Goal: Information Seeking & Learning: Find specific fact

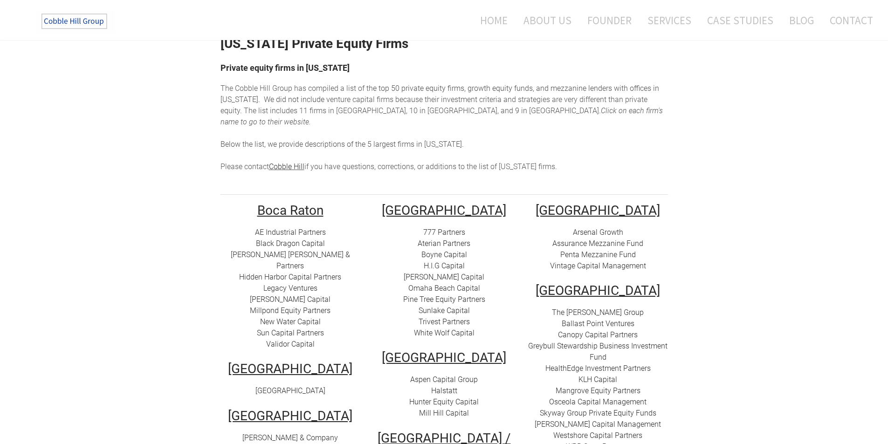
click at [589, 228] on link "Arsenal Growth" at bounding box center [598, 232] width 50 height 9
drag, startPoint x: 631, startPoint y: 221, endPoint x: 570, endPoint y: 225, distance: 61.6
click at [570, 227] on div "Arsenal Growth Assurance Mezzanine Fund Penta Mezzanine Fund Vintage Capital Ma…" at bounding box center [598, 249] width 140 height 45
copy link "Arsenal Growth"
drag, startPoint x: 646, startPoint y: 230, endPoint x: 552, endPoint y: 228, distance: 93.7
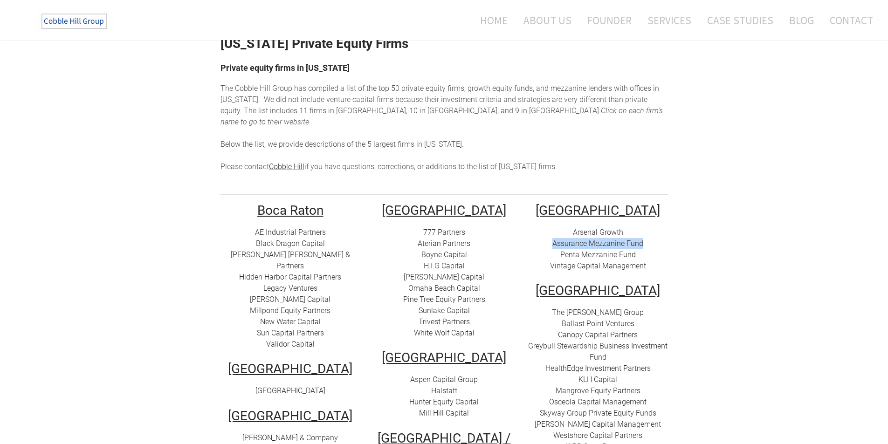
click at [552, 228] on div "Arsenal Growth Assurance Mezzanine Fund Penta Mezzanine Fund Vintage Capital Ma…" at bounding box center [598, 249] width 140 height 45
drag, startPoint x: 581, startPoint y: 231, endPoint x: 674, endPoint y: 195, distance: 99.7
click at [674, 204] on td "​[GEOGRAPHIC_DATA] Arsenal Growth Assurance Mezzanine Fund Penta Mezzanine Fund…" at bounding box center [598, 375] width 154 height 343
click at [595, 239] on link "Assurance Mezzanine Fund" at bounding box center [597, 243] width 91 height 9
drag, startPoint x: 648, startPoint y: 232, endPoint x: 554, endPoint y: 233, distance: 93.7
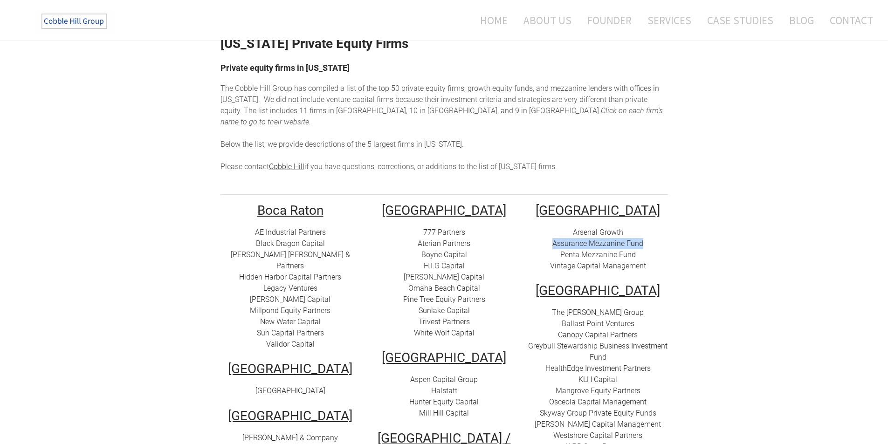
click at [554, 233] on div "Arsenal Growth Assurance Mezzanine Fund Penta Mezzanine Fund Vintage Capital Ma…" at bounding box center [598, 249] width 140 height 45
copy link "Assurance Mezzanine Fund"
click at [594, 250] on link "Penta Mezzanine Fund" at bounding box center [598, 254] width 76 height 9
click at [598, 261] on link "Vintage Capital Management" at bounding box center [598, 265] width 96 height 9
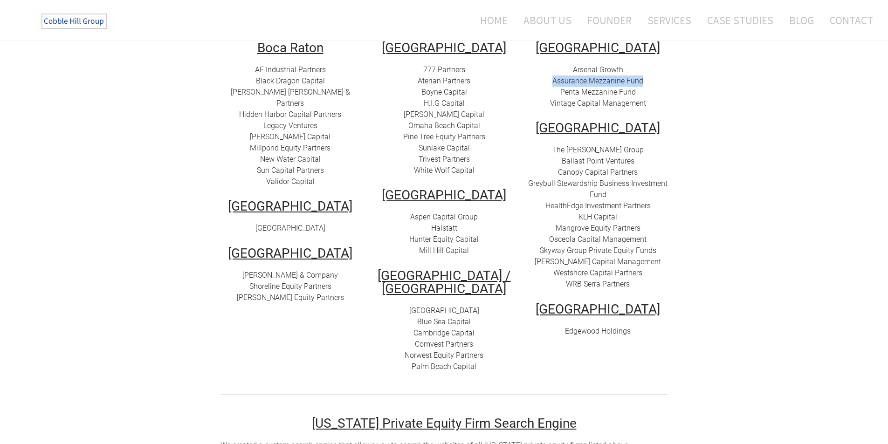
scroll to position [233, 0]
